Goal: Information Seeking & Learning: Learn about a topic

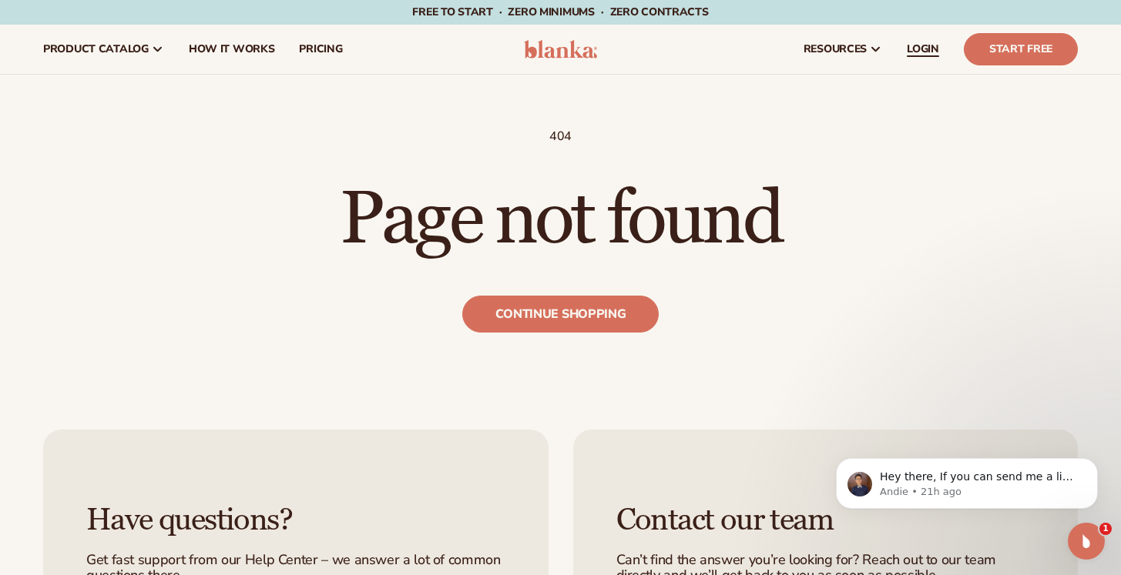
click at [928, 49] on span "LOGIN" at bounding box center [923, 49] width 32 height 12
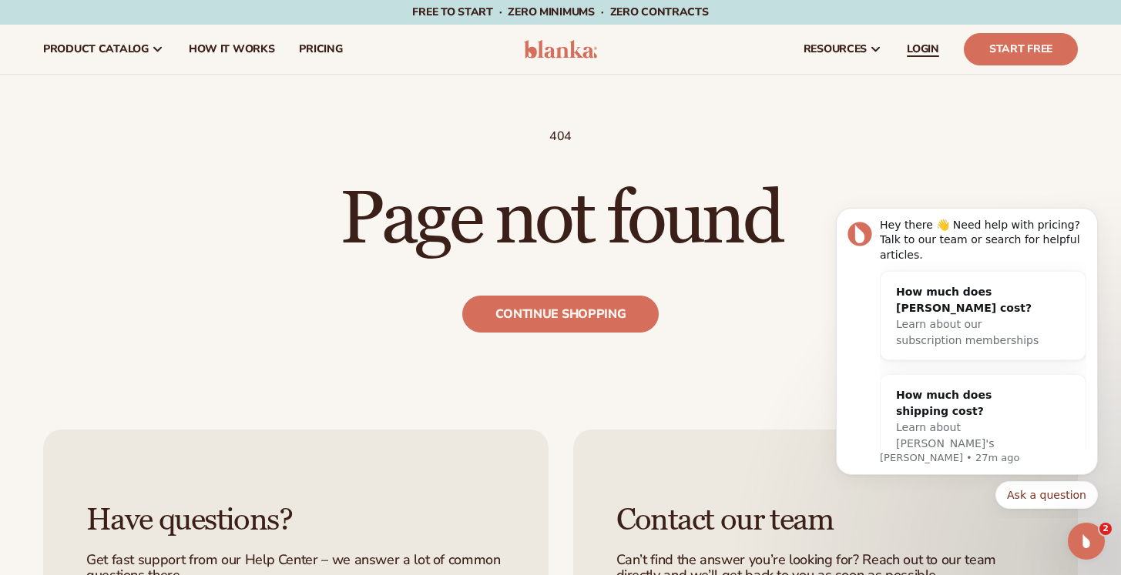
click at [937, 49] on span "LOGIN" at bounding box center [923, 49] width 32 height 12
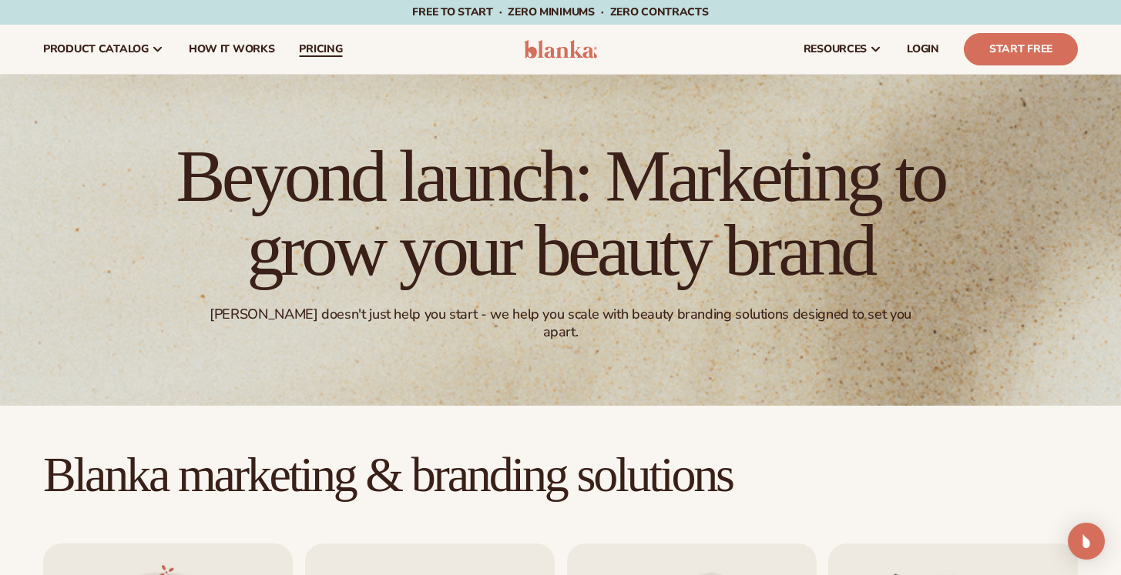
click at [326, 53] on span "pricing" at bounding box center [320, 49] width 43 height 12
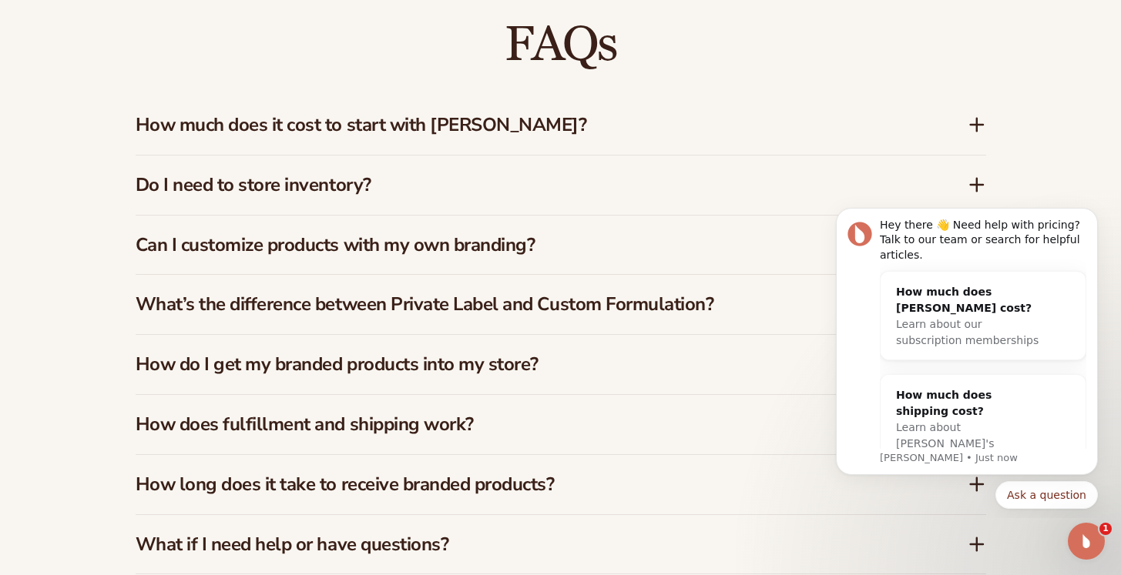
scroll to position [2322, 0]
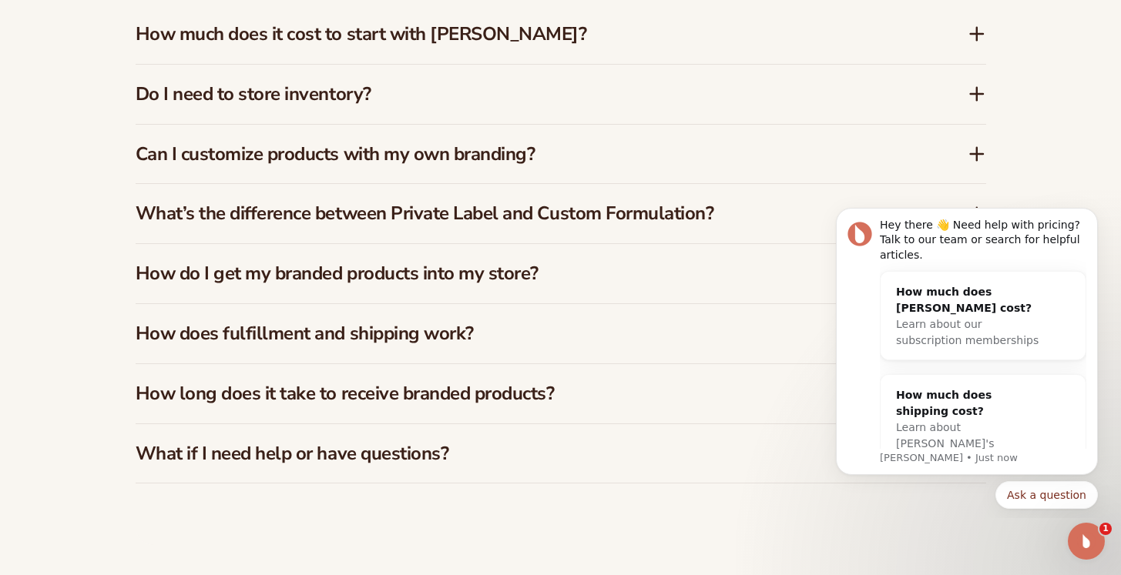
click at [972, 152] on icon at bounding box center [976, 154] width 18 height 18
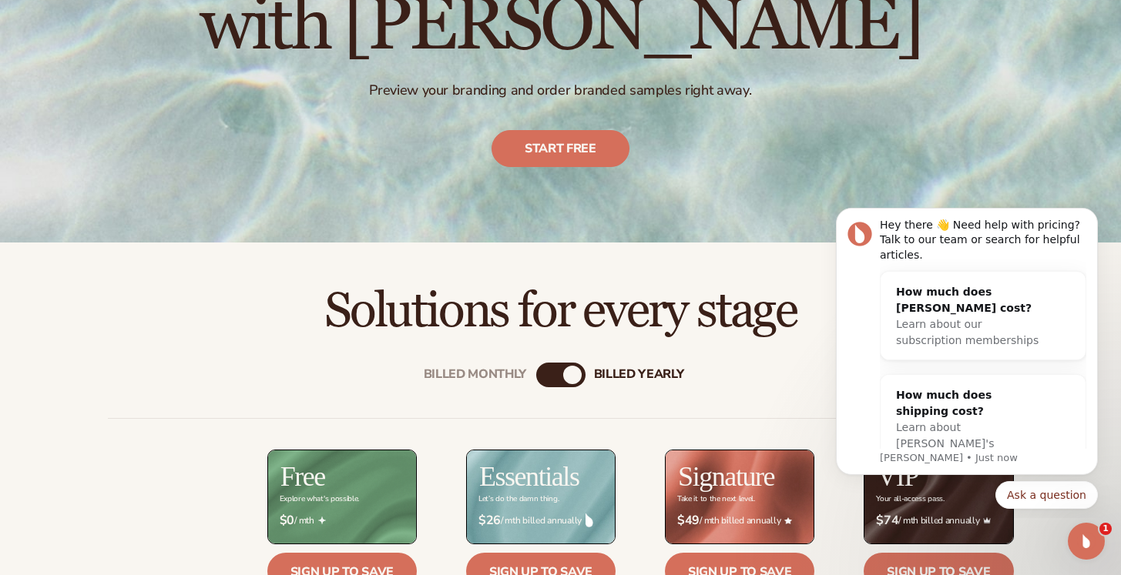
scroll to position [239, 0]
